Goal: Task Accomplishment & Management: Manage account settings

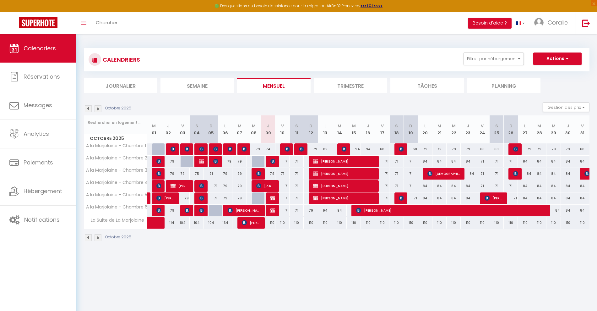
select select "0"
click at [272, 160] on img at bounding box center [272, 161] width 5 height 5
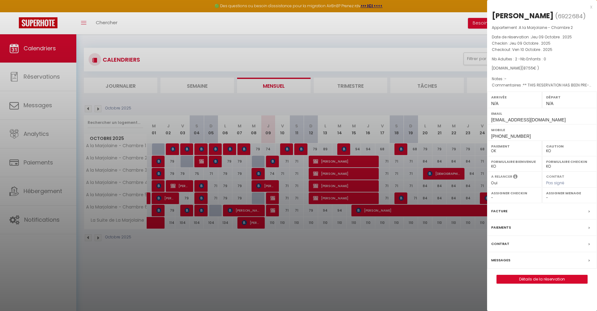
drag, startPoint x: 460, startPoint y: 284, endPoint x: 409, endPoint y: 266, distance: 54.0
click at [456, 280] on div at bounding box center [298, 155] width 597 height 311
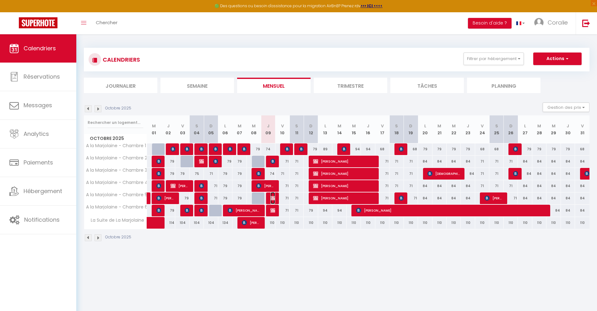
click at [274, 199] on img at bounding box center [272, 197] width 5 height 5
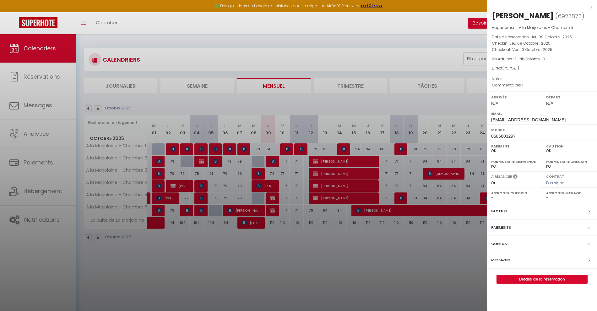
click at [306, 270] on div at bounding box center [298, 155] width 597 height 311
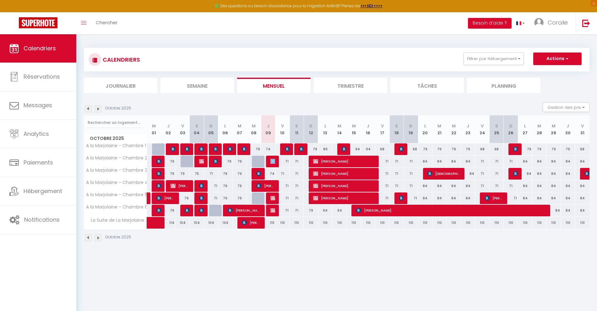
click at [275, 159] on tr "A la Marjolaine - Chambre 2 84 [PERSON_NAME] 79 79 75 [PERSON_NAME] 71 [PERSON_…" at bounding box center [337, 161] width 506 height 12
click at [269, 159] on div at bounding box center [273, 161] width 14 height 12
click at [271, 159] on img at bounding box center [272, 161] width 5 height 5
select select "KO"
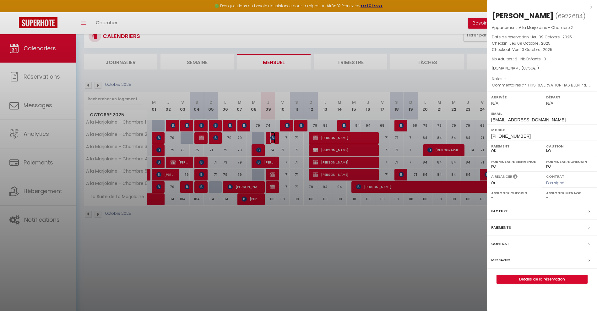
scroll to position [34, 0]
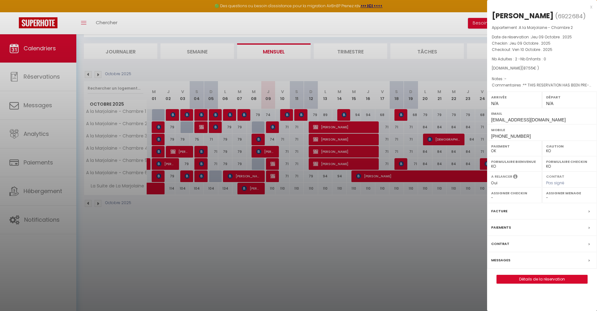
drag, startPoint x: 508, startPoint y: 134, endPoint x: 488, endPoint y: 135, distance: 20.1
click at [488, 135] on div "Mobile [PHONE_NUMBER]" at bounding box center [542, 132] width 110 height 16
drag, startPoint x: 493, startPoint y: 136, endPoint x: 529, endPoint y: 136, distance: 35.5
click at [528, 136] on div "Mobile [PHONE_NUMBER]" at bounding box center [542, 132] width 110 height 16
click at [529, 136] on div "Mobile [PHONE_NUMBER]" at bounding box center [542, 132] width 110 height 16
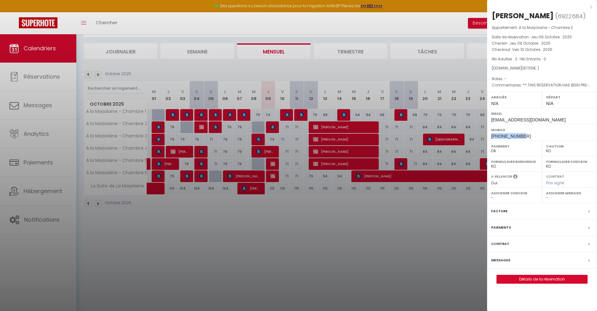
drag, startPoint x: 522, startPoint y: 137, endPoint x: 487, endPoint y: 136, distance: 34.9
click at [487, 136] on div "Mobile [PHONE_NUMBER]" at bounding box center [542, 132] width 110 height 16
click at [509, 259] on label "Messages" at bounding box center [500, 260] width 19 height 7
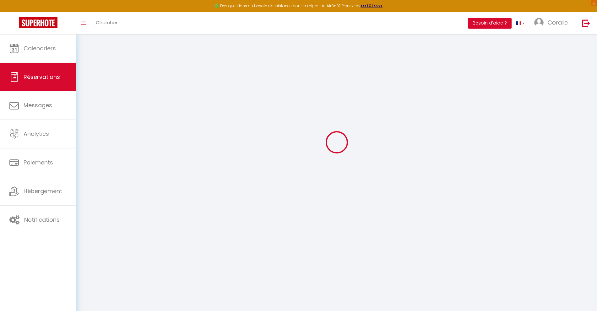
scroll to position [34, 0]
select select
checkbox input "false"
type textarea "** THIS RESERVATION HAS BEEN PRE-PAID ** Approximate time of arrival: between 1…"
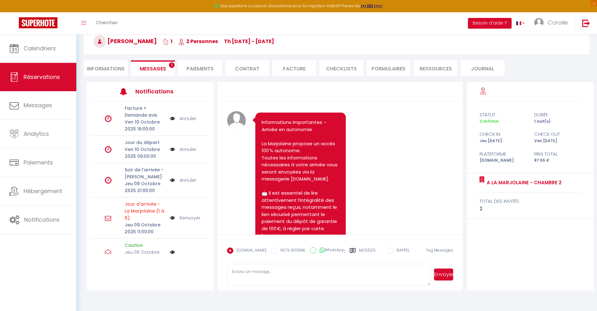
scroll to position [3206, 0]
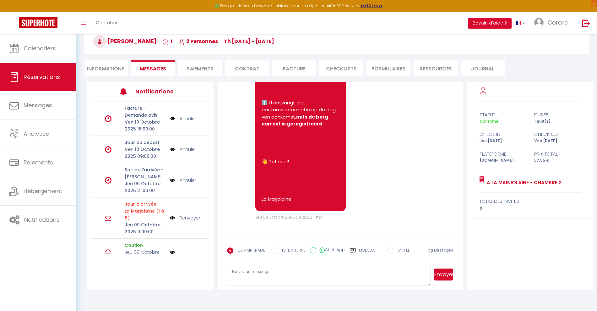
click at [359, 251] on label "Modèles" at bounding box center [367, 252] width 17 height 11
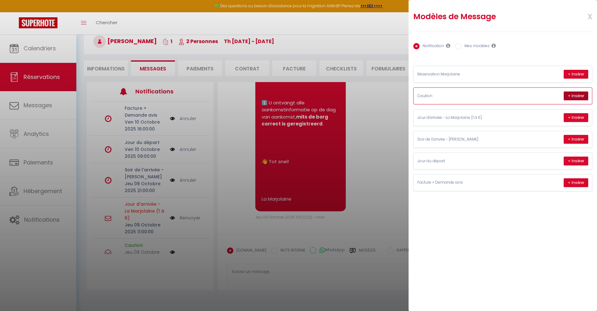
click at [579, 97] on button "+ Insérer" at bounding box center [576, 95] width 24 height 9
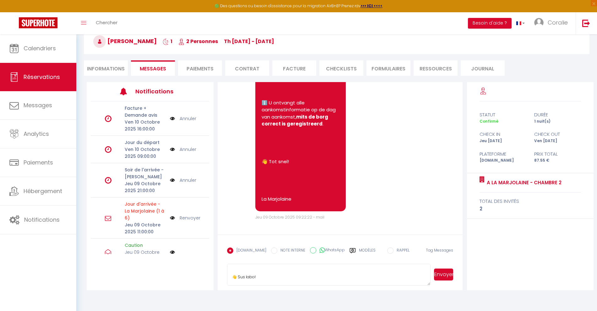
scroll to position [562, 0]
drag, startPoint x: 232, startPoint y: 269, endPoint x: 317, endPoint y: 278, distance: 84.6
click at [317, 278] on textarea at bounding box center [329, 274] width 204 height 22
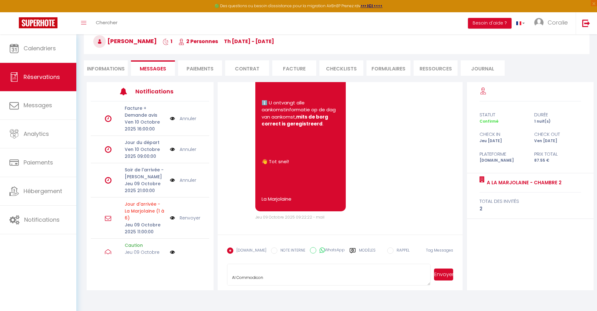
click at [363, 250] on label "Modèles" at bounding box center [367, 252] width 17 height 11
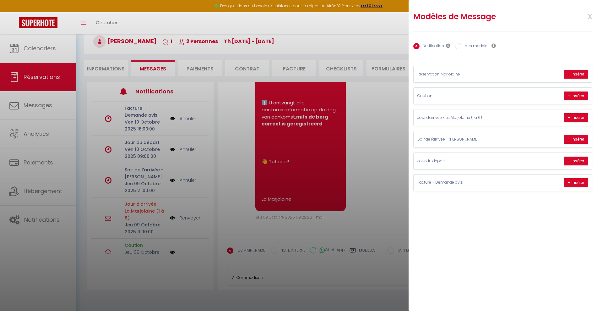
drag, startPoint x: 519, startPoint y: 53, endPoint x: 541, endPoint y: 195, distance: 143.7
click at [541, 195] on div "Modèles de Message x Notification Mes modèles Nom Message Afficher les shortcod…" at bounding box center [503, 100] width 188 height 200
drag, startPoint x: 523, startPoint y: 214, endPoint x: 512, endPoint y: 212, distance: 11.5
click at [523, 214] on div "Modèles de Message x Notification Mes modèles Nom Message Afficher les shortcod…" at bounding box center [503, 155] width 188 height 311
click at [575, 118] on button "+ Insérer" at bounding box center [576, 117] width 24 height 9
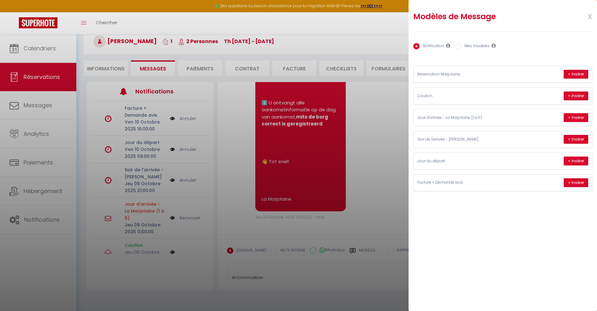
type textarea "👋 Loremip dolors ! 📆 Amet consect adipisc E se Doeiusmodt - Incidid 1. ✅ Utla e…"
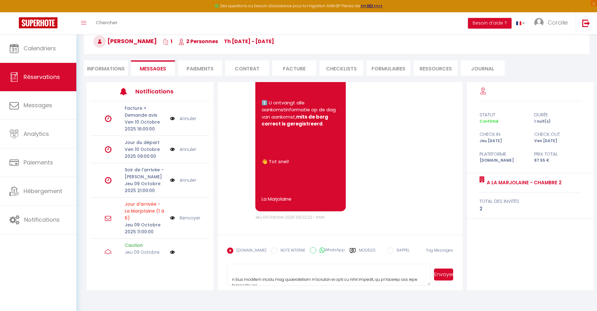
scroll to position [126, 0]
drag, startPoint x: 230, startPoint y: 269, endPoint x: 301, endPoint y: 277, distance: 71.1
click at [301, 277] on textarea at bounding box center [329, 274] width 204 height 22
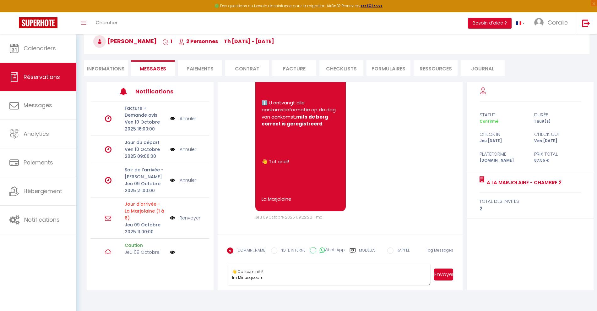
drag, startPoint x: 227, startPoint y: 270, endPoint x: 327, endPoint y: 329, distance: 116.0
click at [327, 276] on html "🟢 Des questions ou besoin d'assistance pour la migration AirBnB? Prenez rdv >>>…" at bounding box center [298, 121] width 597 height 311
click at [95, 68] on li "Informations" at bounding box center [106, 67] width 44 height 15
select select
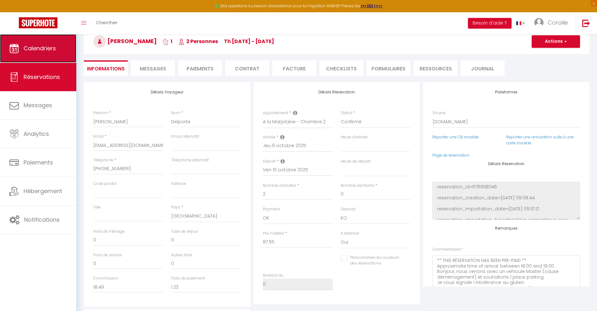
click at [44, 43] on link "Calendriers" at bounding box center [38, 48] width 76 height 28
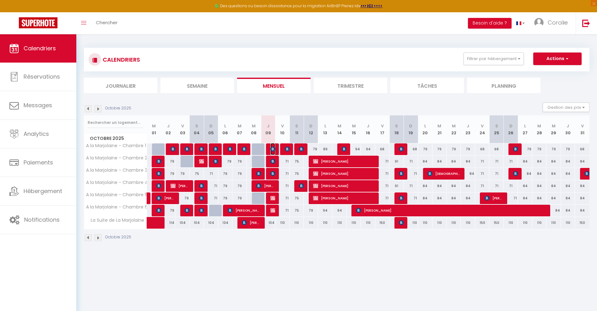
click at [271, 151] on span "[PERSON_NAME]" at bounding box center [272, 149] width 5 height 12
select select "OK"
select select "KO"
select select "0"
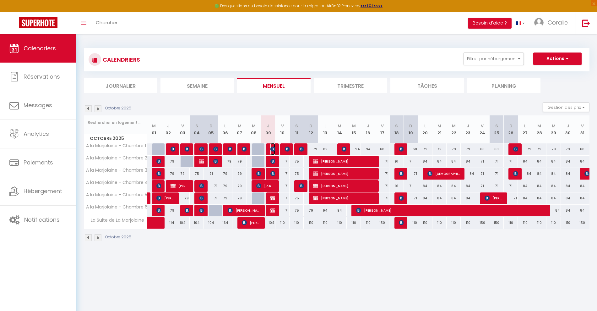
select select "1"
select select
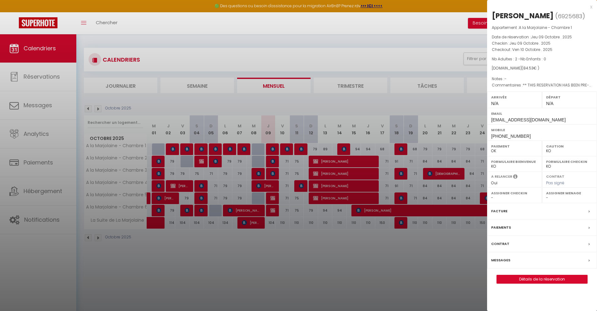
drag, startPoint x: 298, startPoint y: 268, endPoint x: 259, endPoint y: 194, distance: 83.7
click at [296, 265] on div at bounding box center [298, 155] width 597 height 311
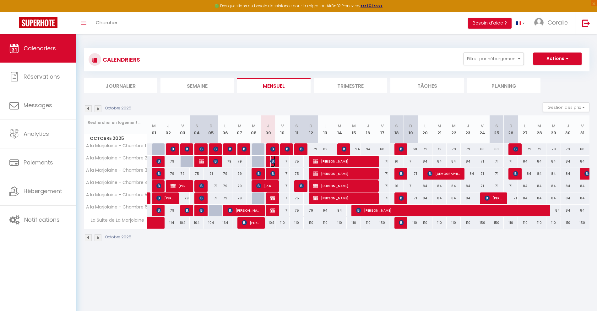
click at [272, 159] on img at bounding box center [272, 161] width 5 height 5
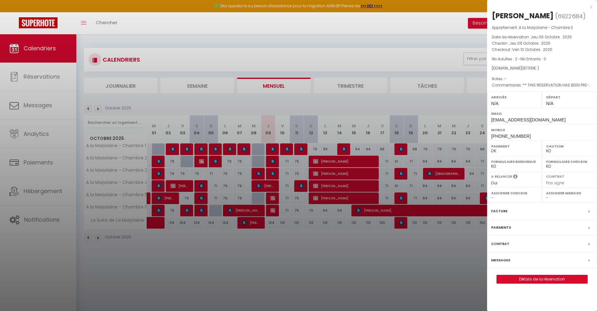
click at [356, 282] on div at bounding box center [298, 155] width 597 height 311
